Goal: Task Accomplishment & Management: Manage account settings

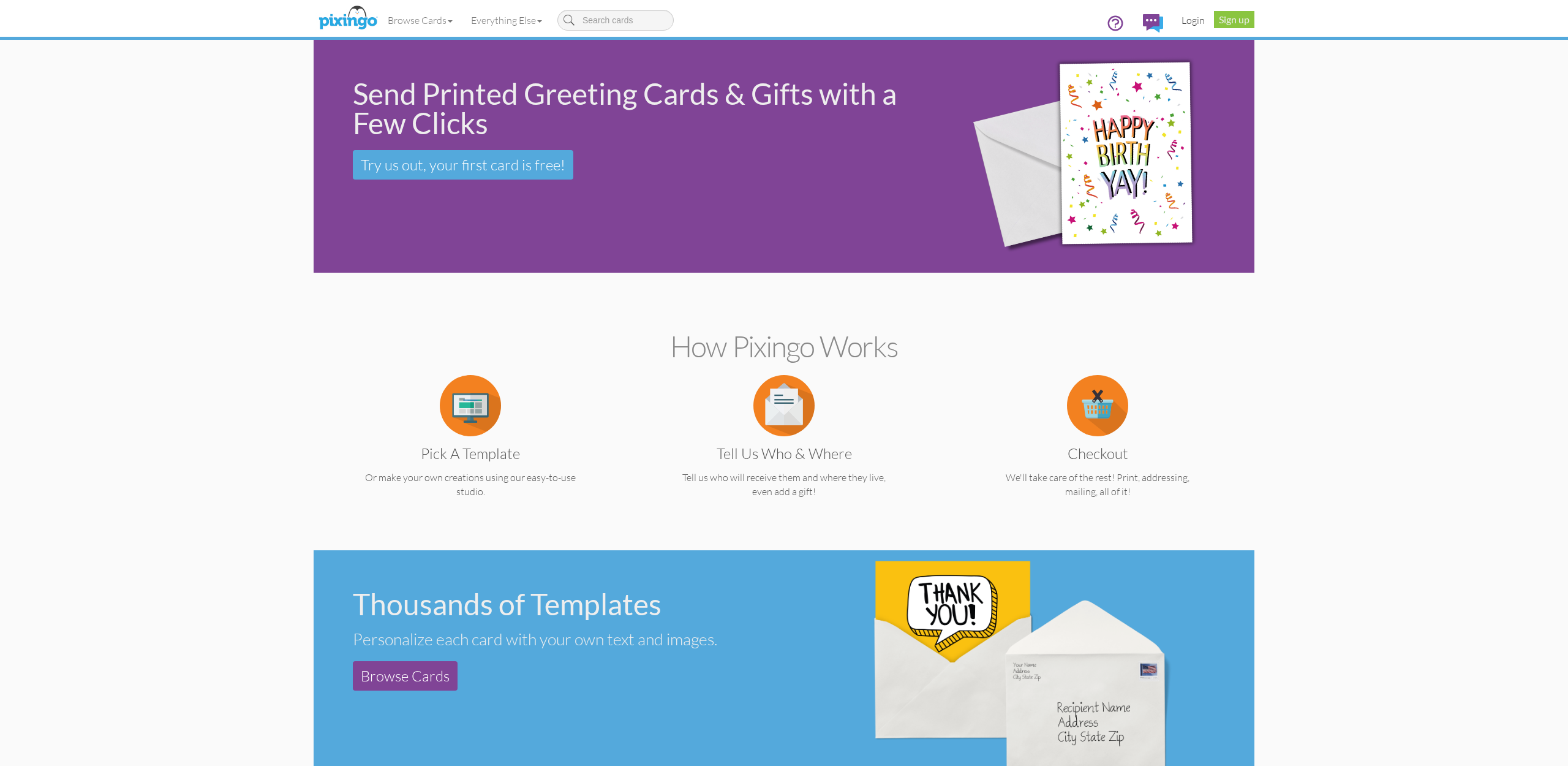
click at [1195, 19] on link "Login" at bounding box center [1193, 20] width 42 height 30
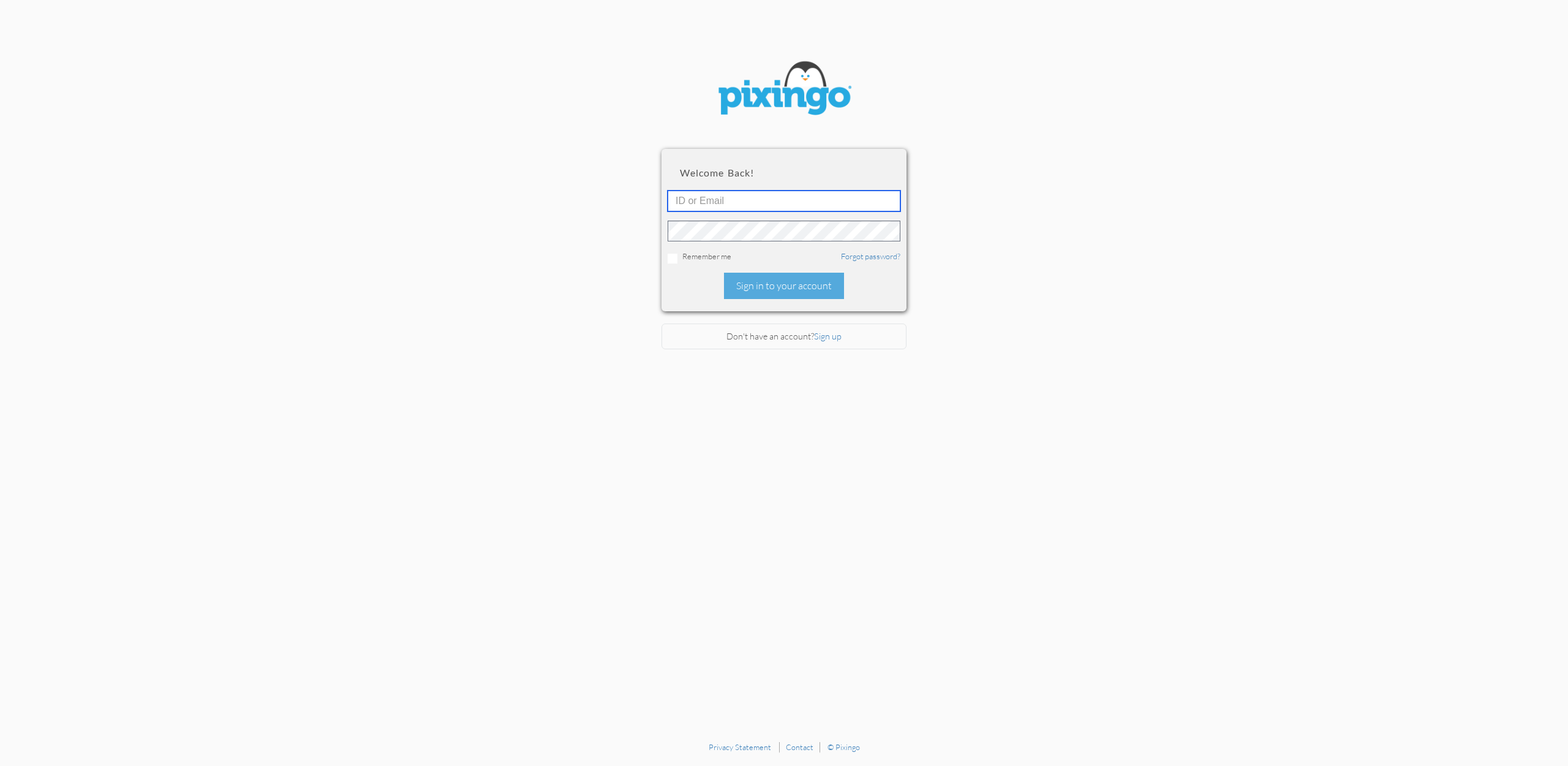
drag, startPoint x: 706, startPoint y: 195, endPoint x: 706, endPoint y: 212, distance: 17.0
type input "accounting@reeut.com"
click at [775, 295] on div "Sign in to your account" at bounding box center [784, 286] width 120 height 26
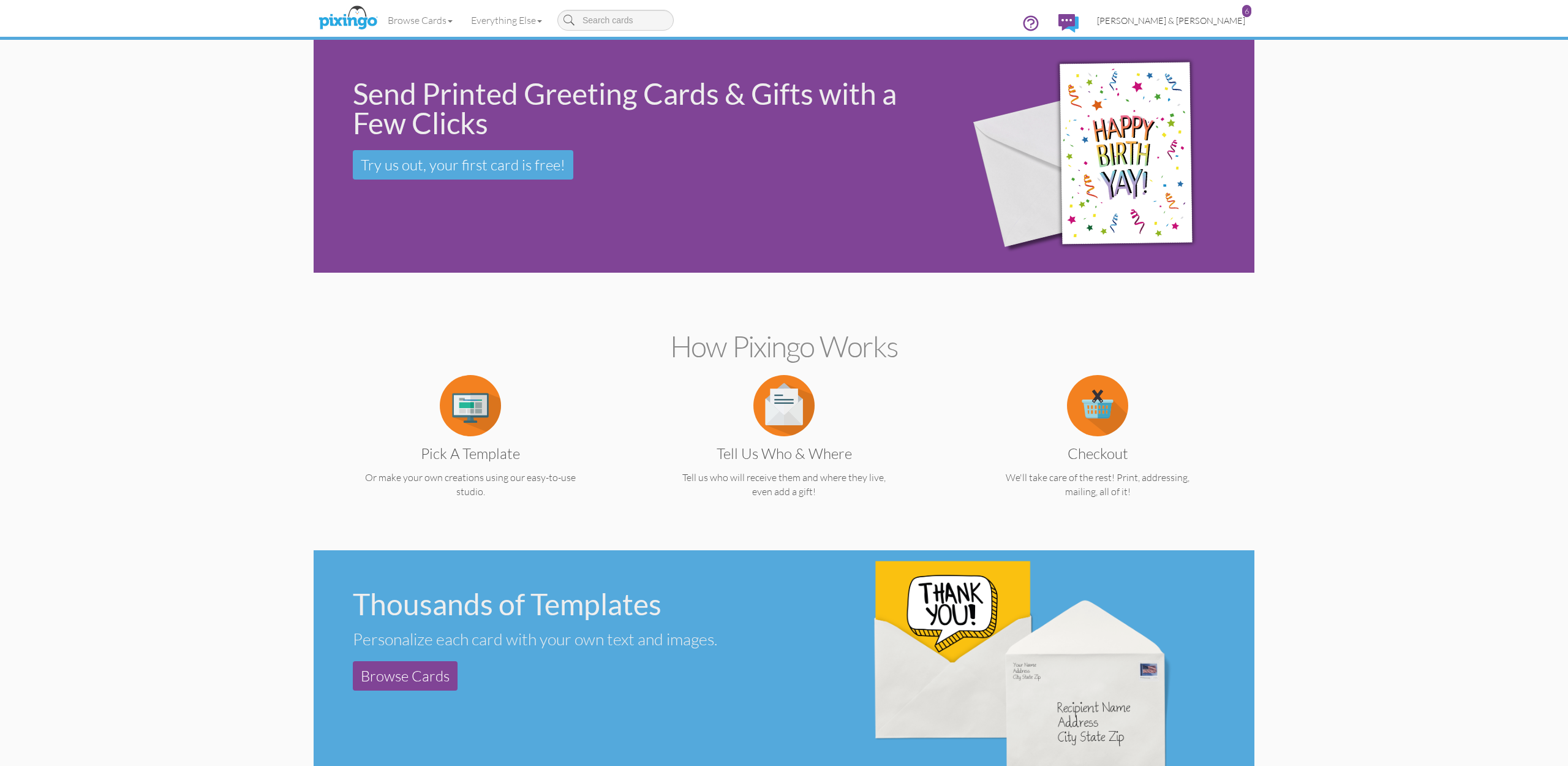
click at [1199, 21] on span "[PERSON_NAME] & [PERSON_NAME]" at bounding box center [1171, 21] width 148 height 11
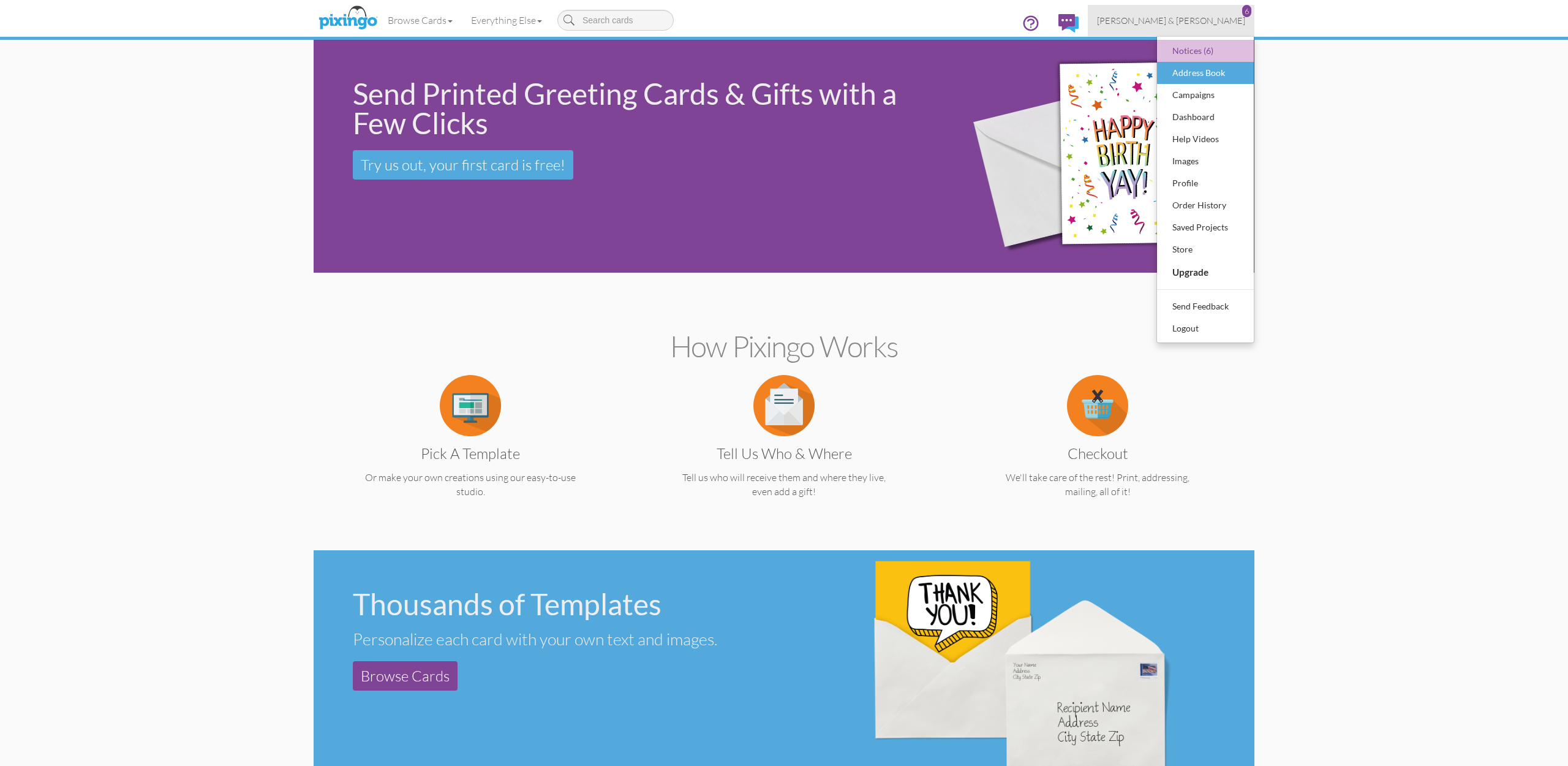
click at [1191, 74] on div "Address Book" at bounding box center [1205, 72] width 72 height 18
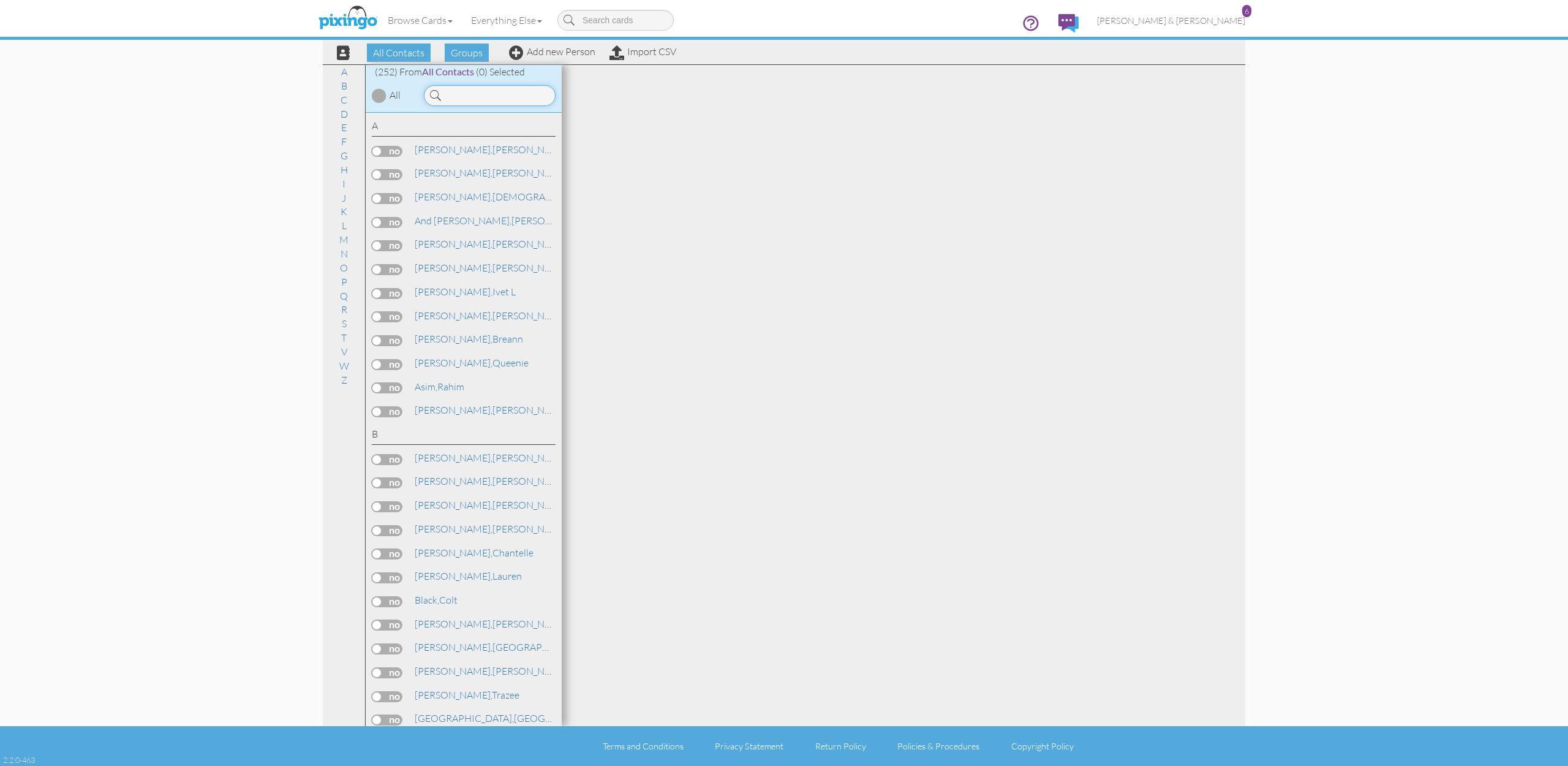
click at [529, 96] on input at bounding box center [489, 95] width 132 height 21
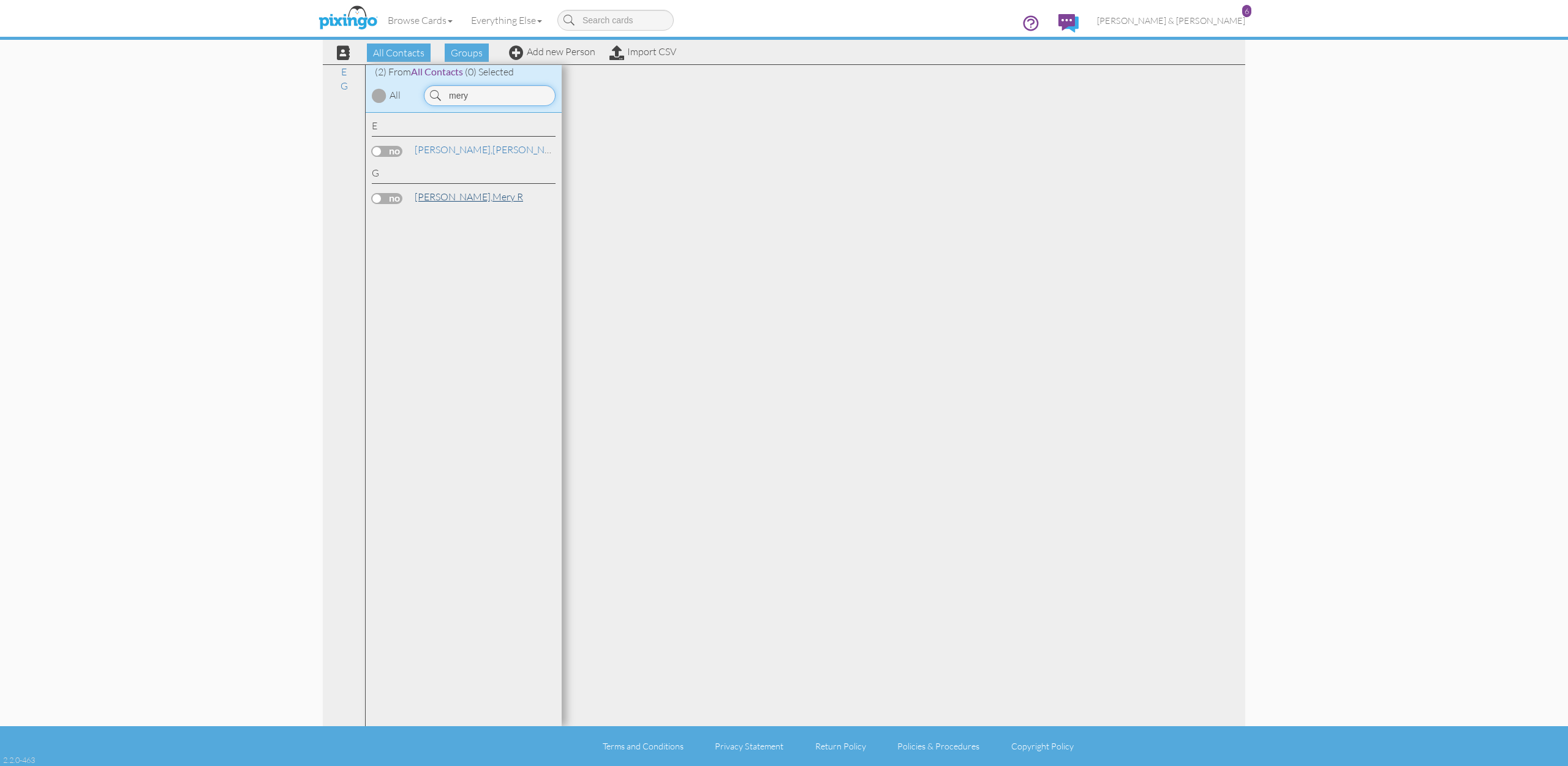
type input "mery"
click at [433, 197] on span "García," at bounding box center [453, 197] width 78 height 12
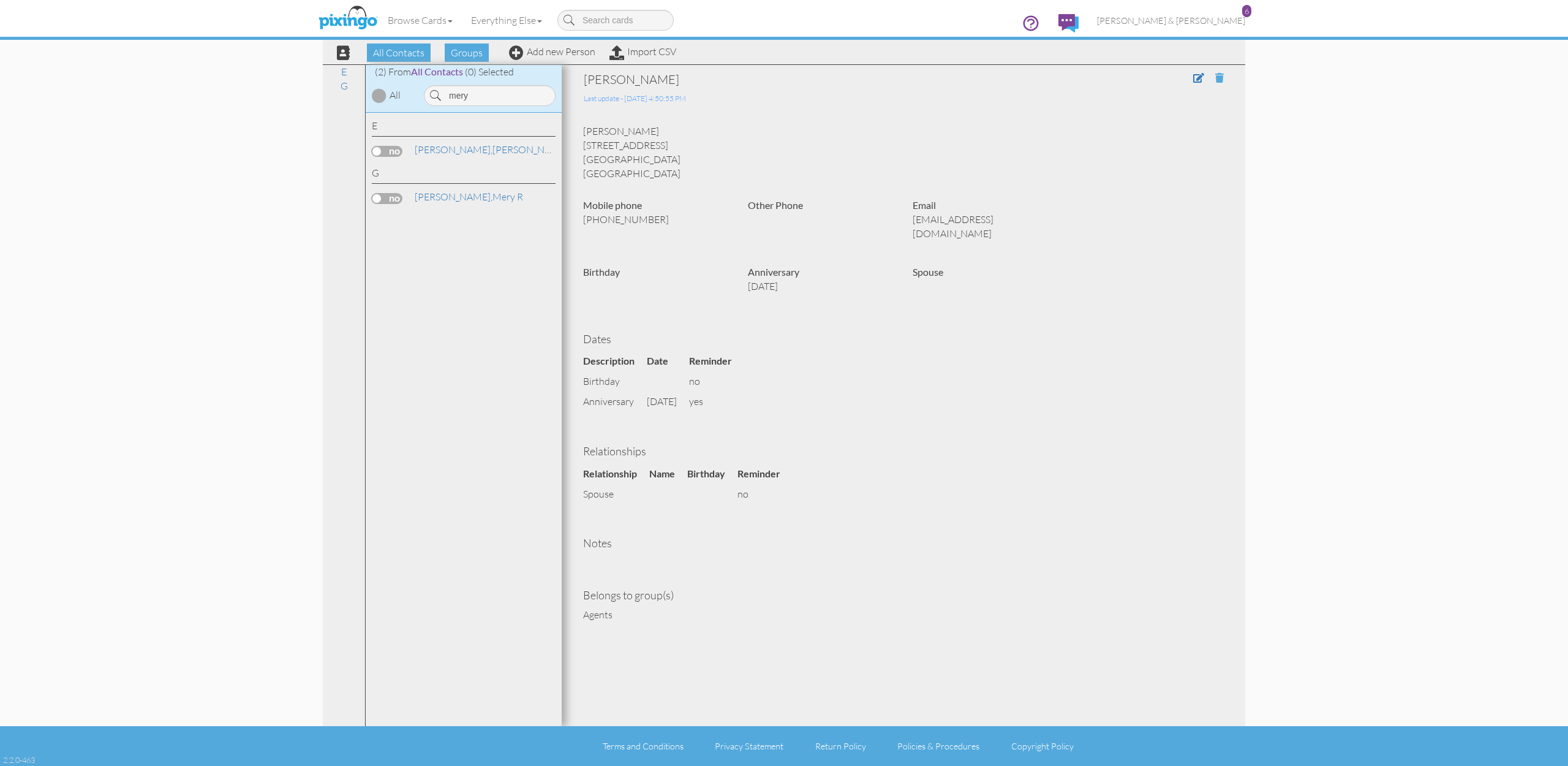
click at [1220, 78] on span at bounding box center [1219, 78] width 8 height 10
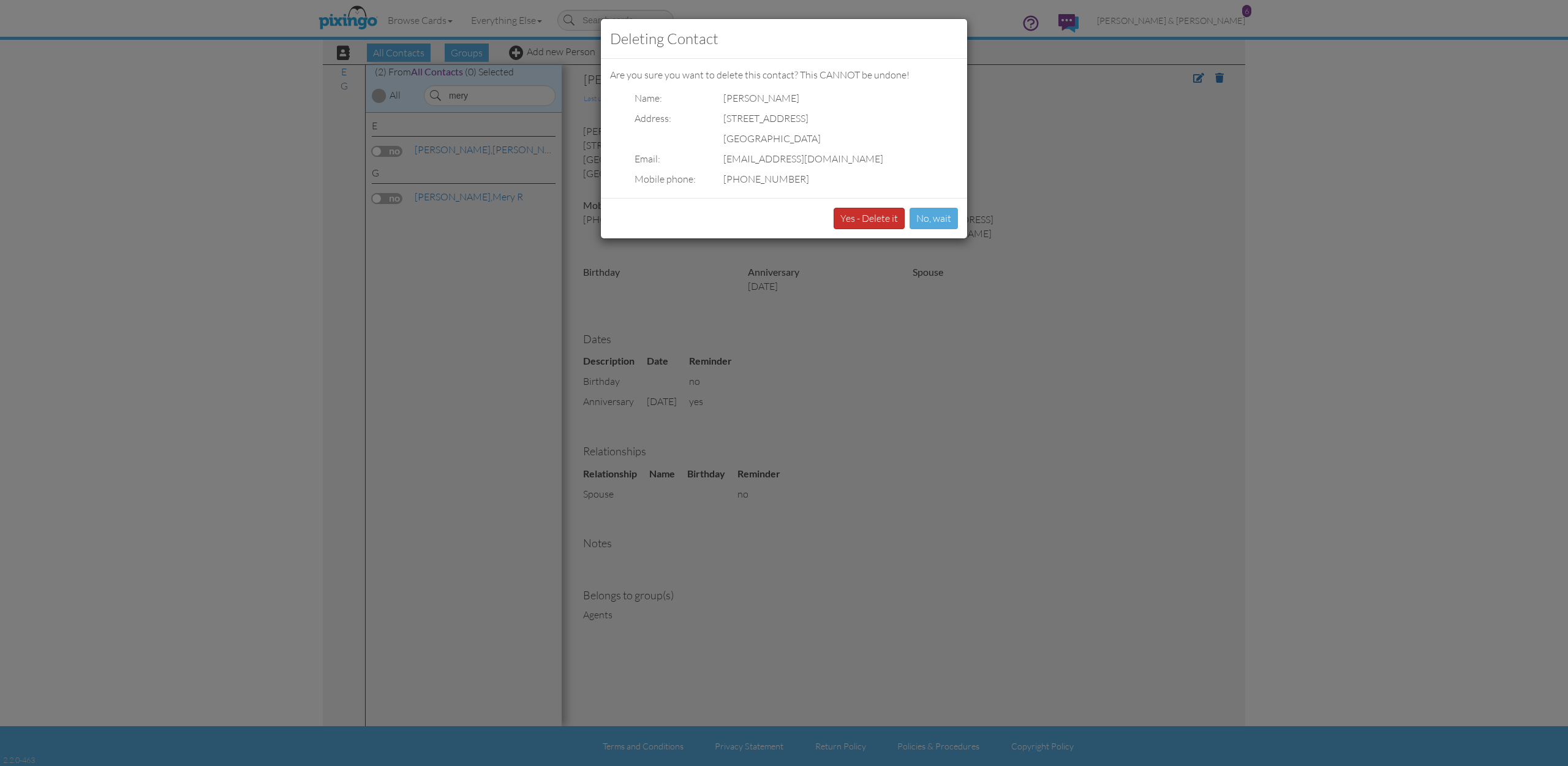
click at [870, 215] on button "Yes - Delete it" at bounding box center [869, 218] width 71 height 21
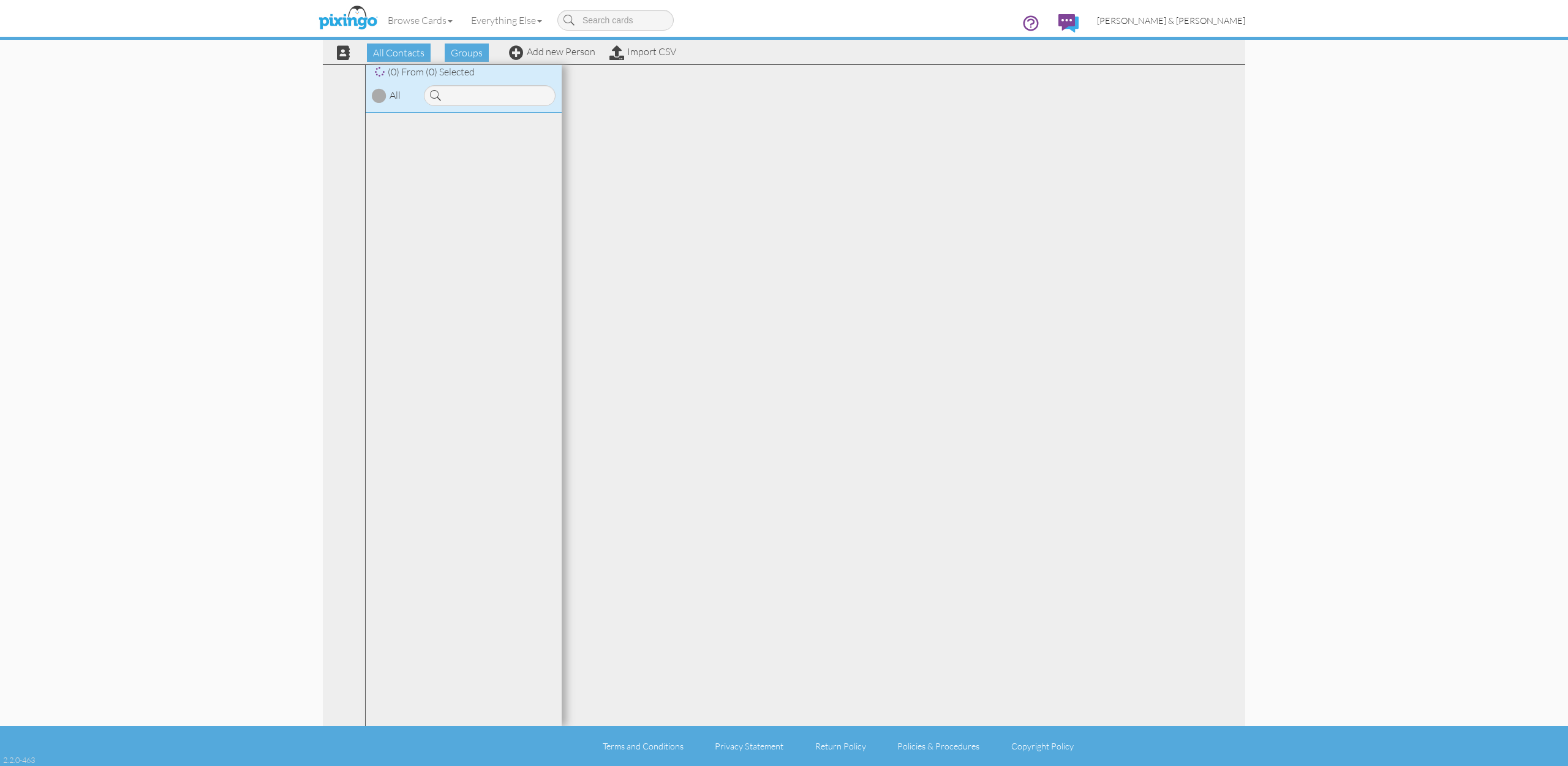
click at [1214, 22] on span "[PERSON_NAME] & [PERSON_NAME]" at bounding box center [1171, 21] width 148 height 11
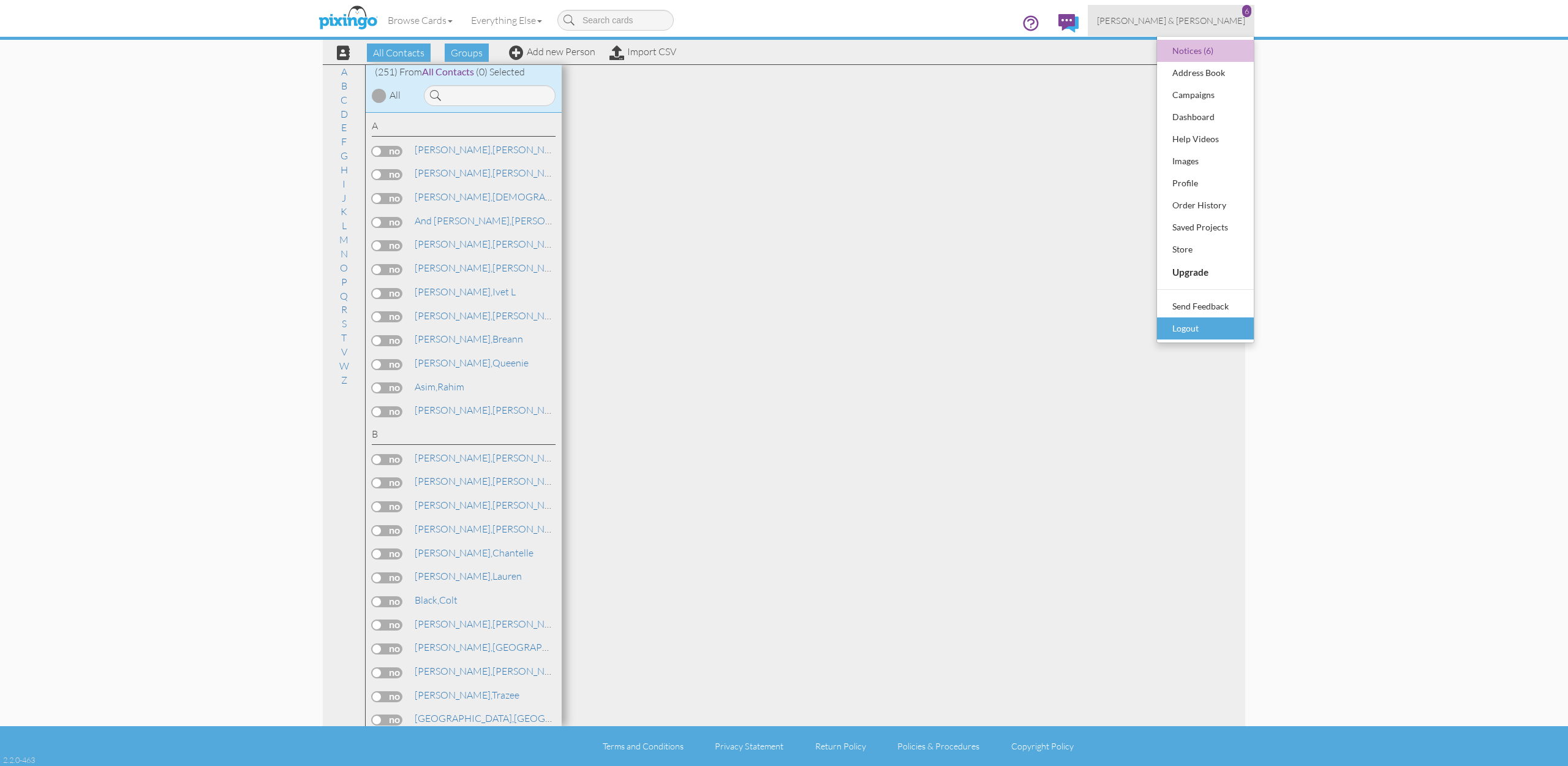
click at [1185, 323] on div "Logout" at bounding box center [1205, 328] width 72 height 18
